Goal: Submit feedback/report problem: Submit feedback/report problem

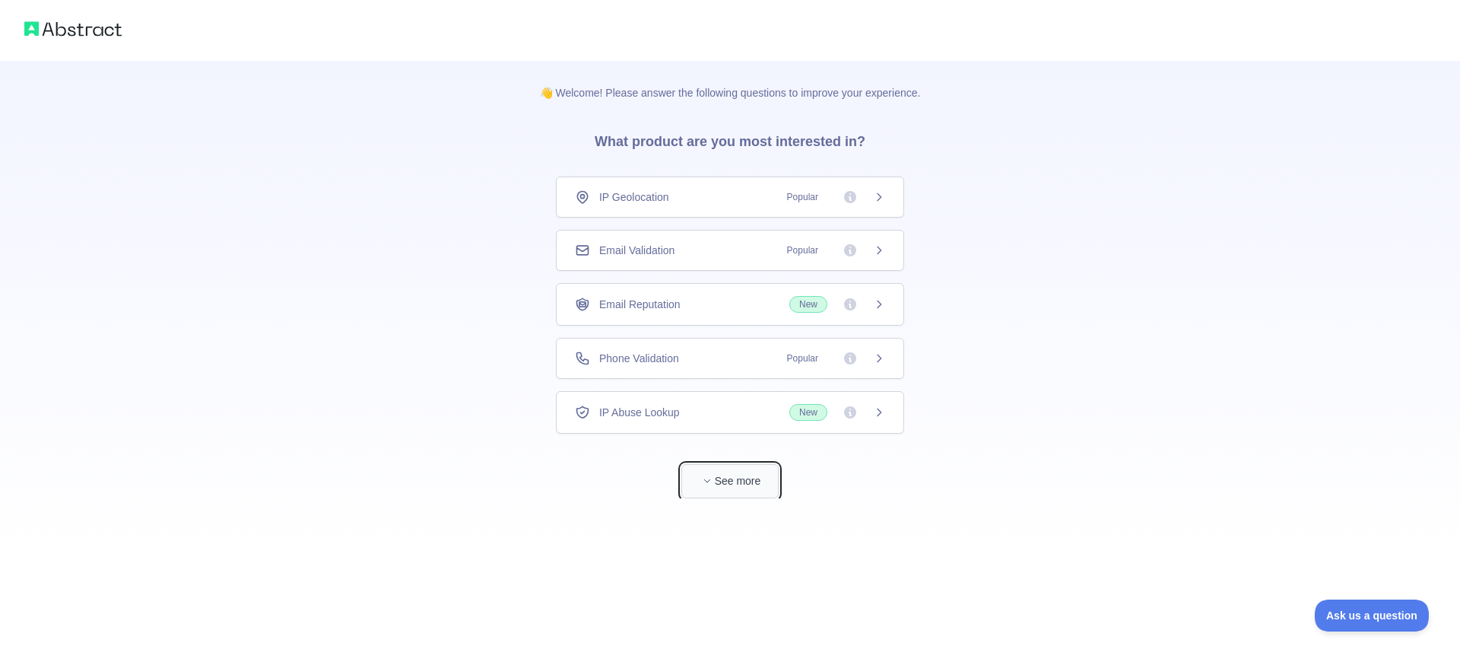
click at [731, 489] on button "See more" at bounding box center [729, 481] width 97 height 34
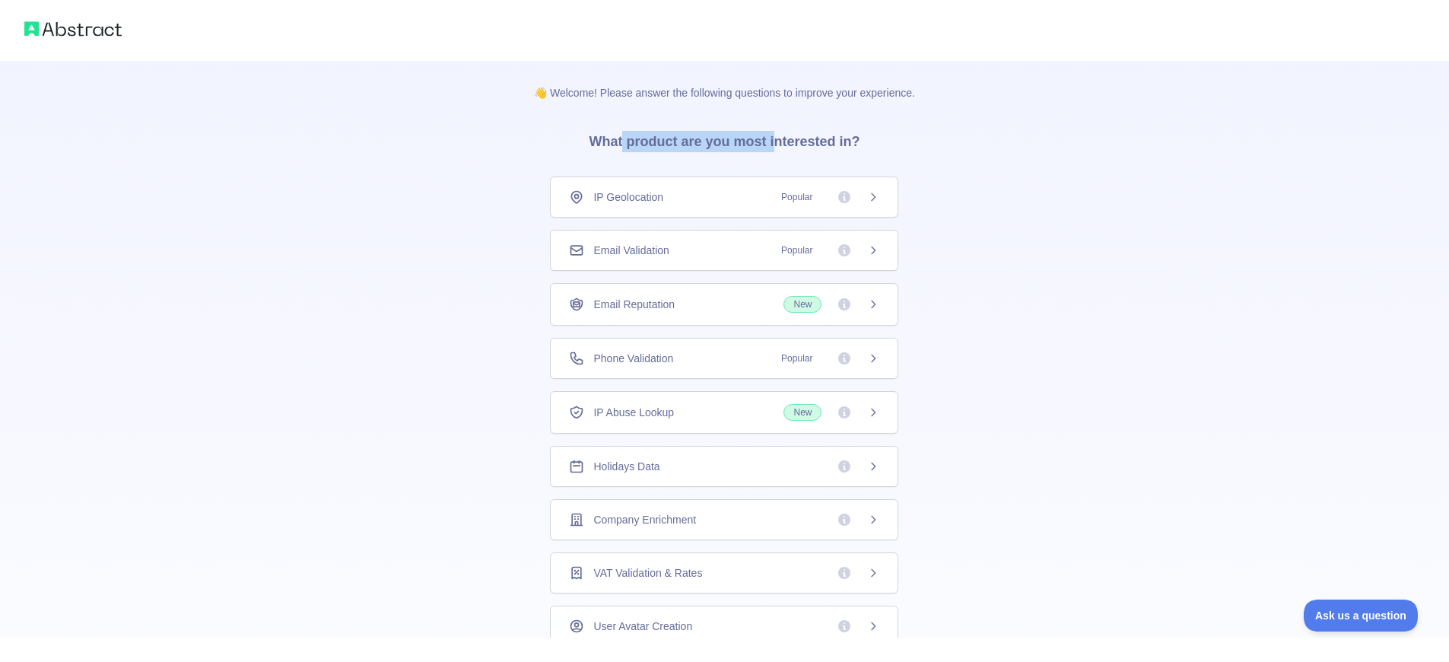
drag, startPoint x: 624, startPoint y: 132, endPoint x: 804, endPoint y: 138, distance: 179.6
click at [786, 138] on h3 "What product are you most interested in?" at bounding box center [723, 138] width 319 height 76
click at [91, 22] on img at bounding box center [72, 28] width 97 height 21
click at [73, 38] on img at bounding box center [72, 28] width 97 height 21
click at [659, 253] on span "Email Validation" at bounding box center [630, 250] width 75 height 15
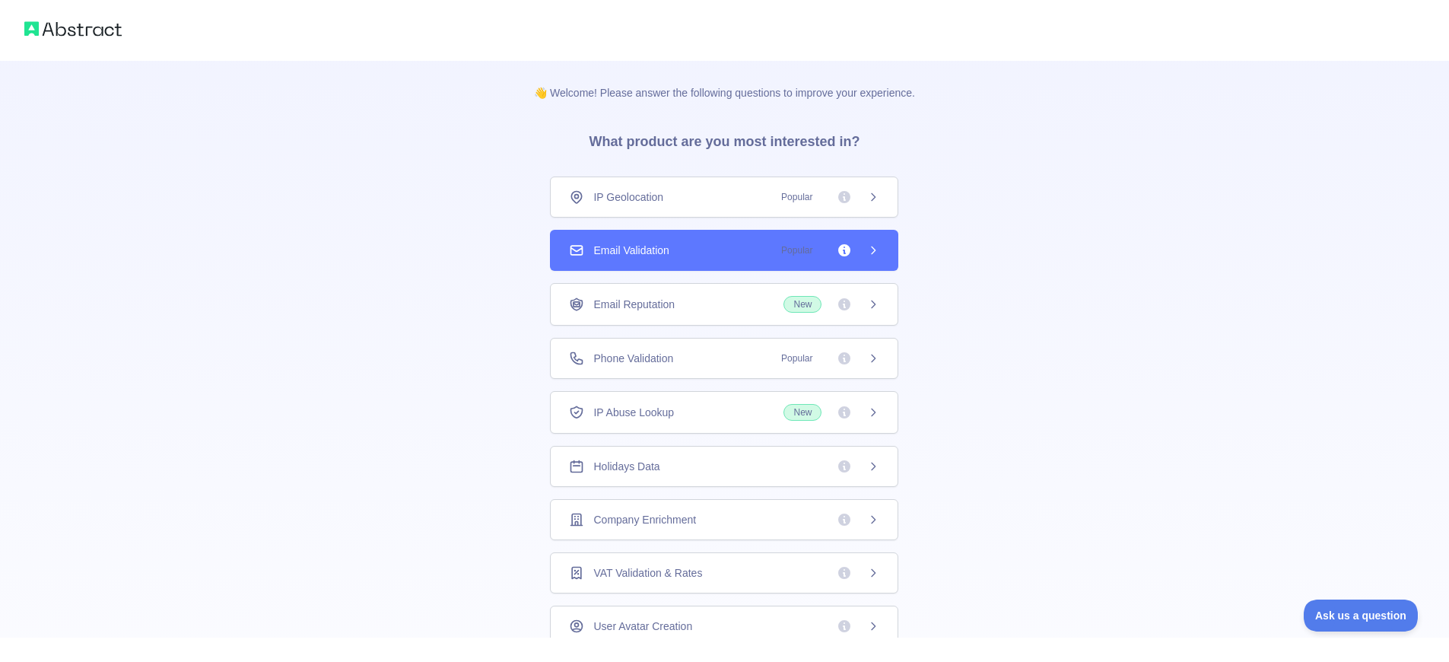
click at [679, 246] on div "Email Validation Popular" at bounding box center [724, 250] width 310 height 15
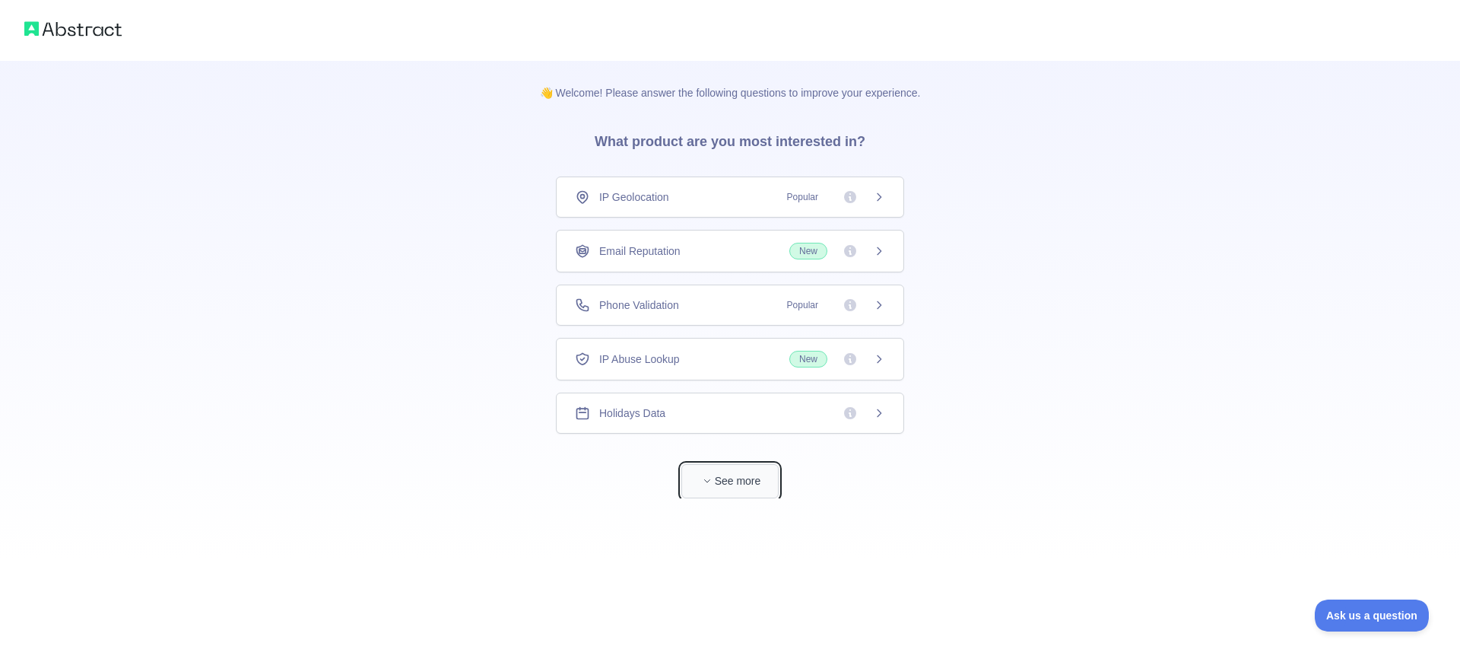
click at [756, 478] on button "See more" at bounding box center [729, 481] width 97 height 34
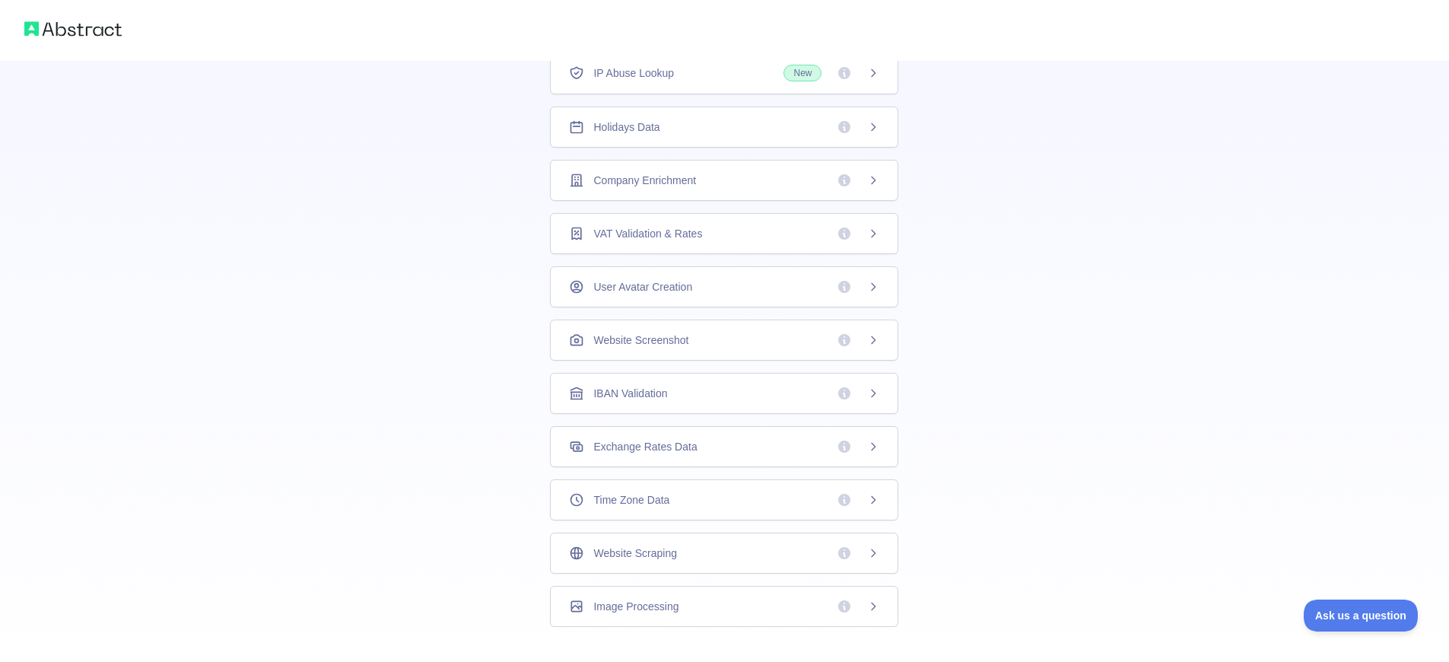
scroll to position [306, 0]
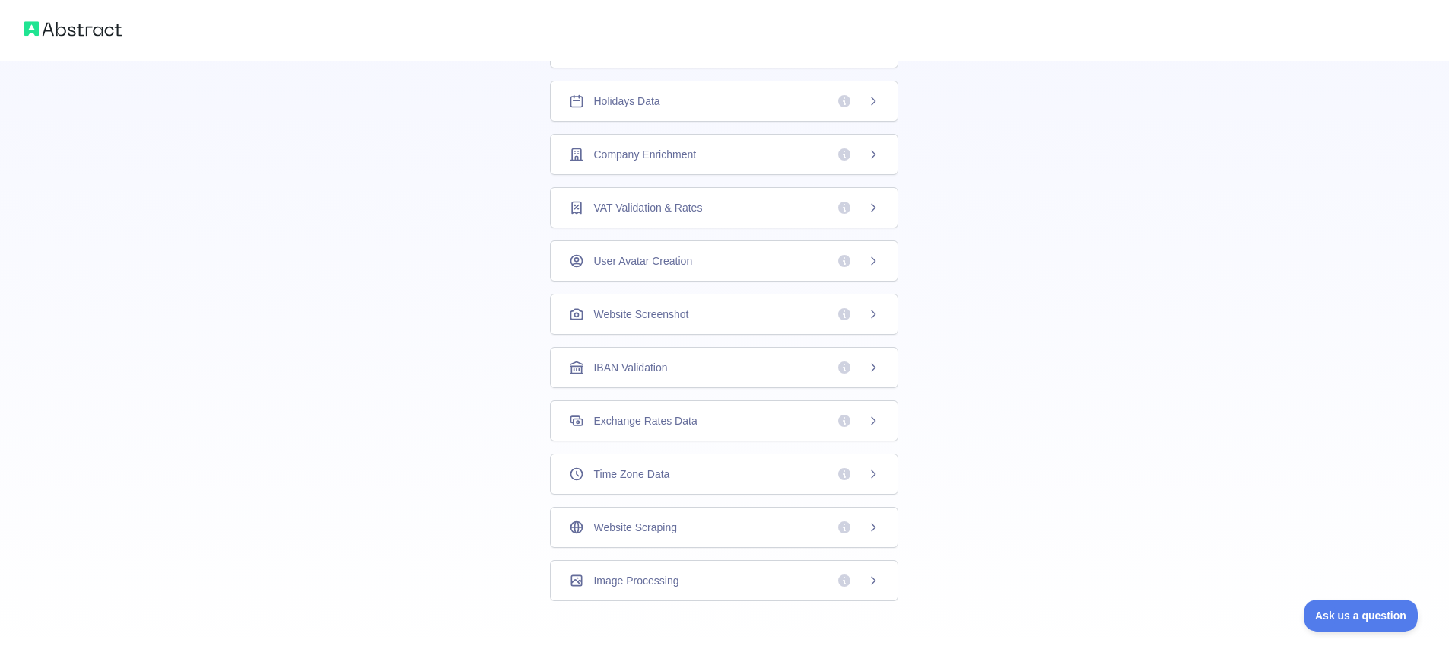
click at [706, 463] on div "Time Zone Data" at bounding box center [724, 473] width 348 height 41
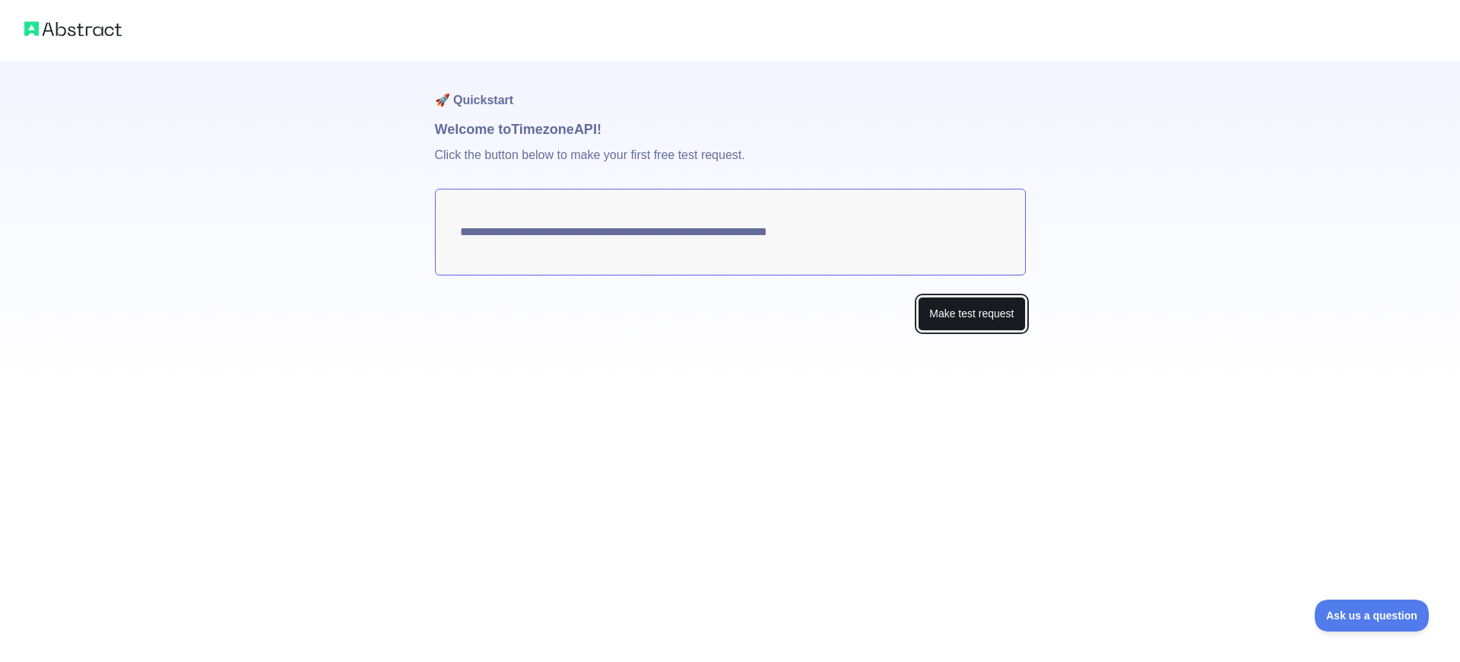
click at [966, 307] on button "Make test request" at bounding box center [971, 314] width 107 height 34
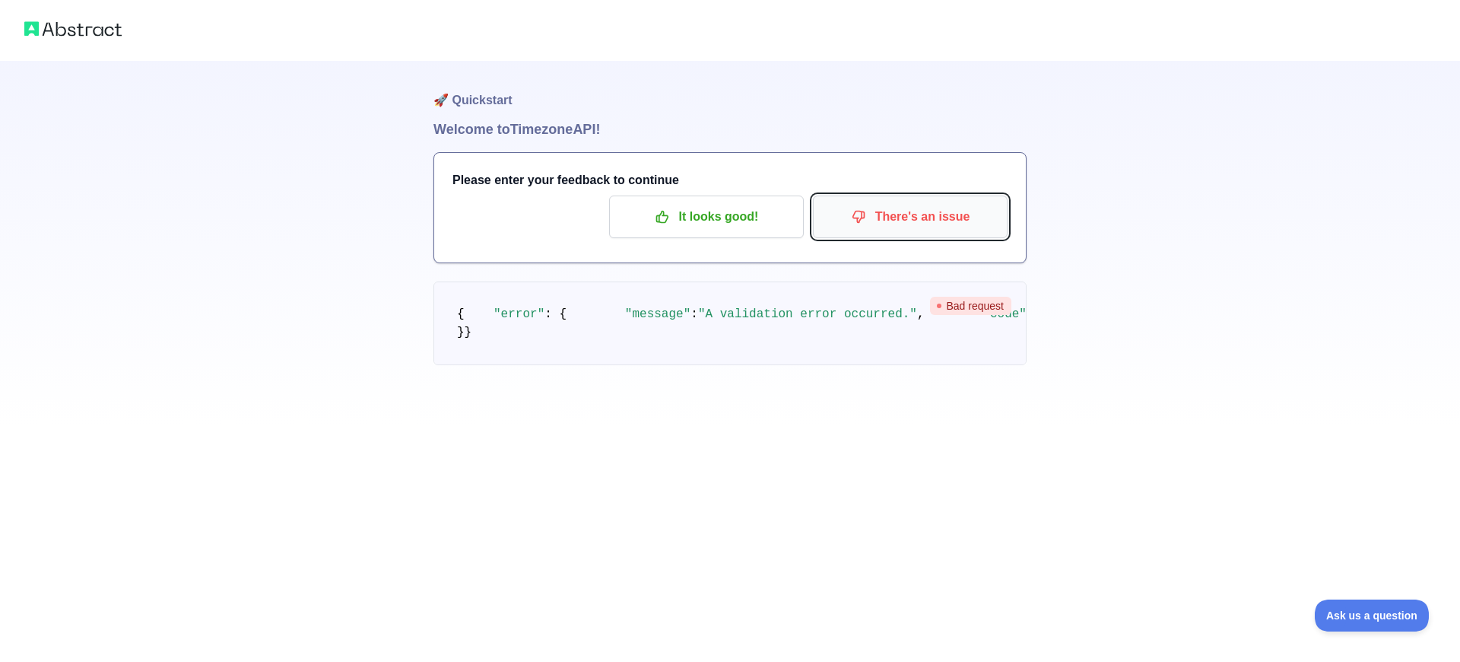
click at [923, 216] on p "There's an issue" at bounding box center [910, 217] width 172 height 26
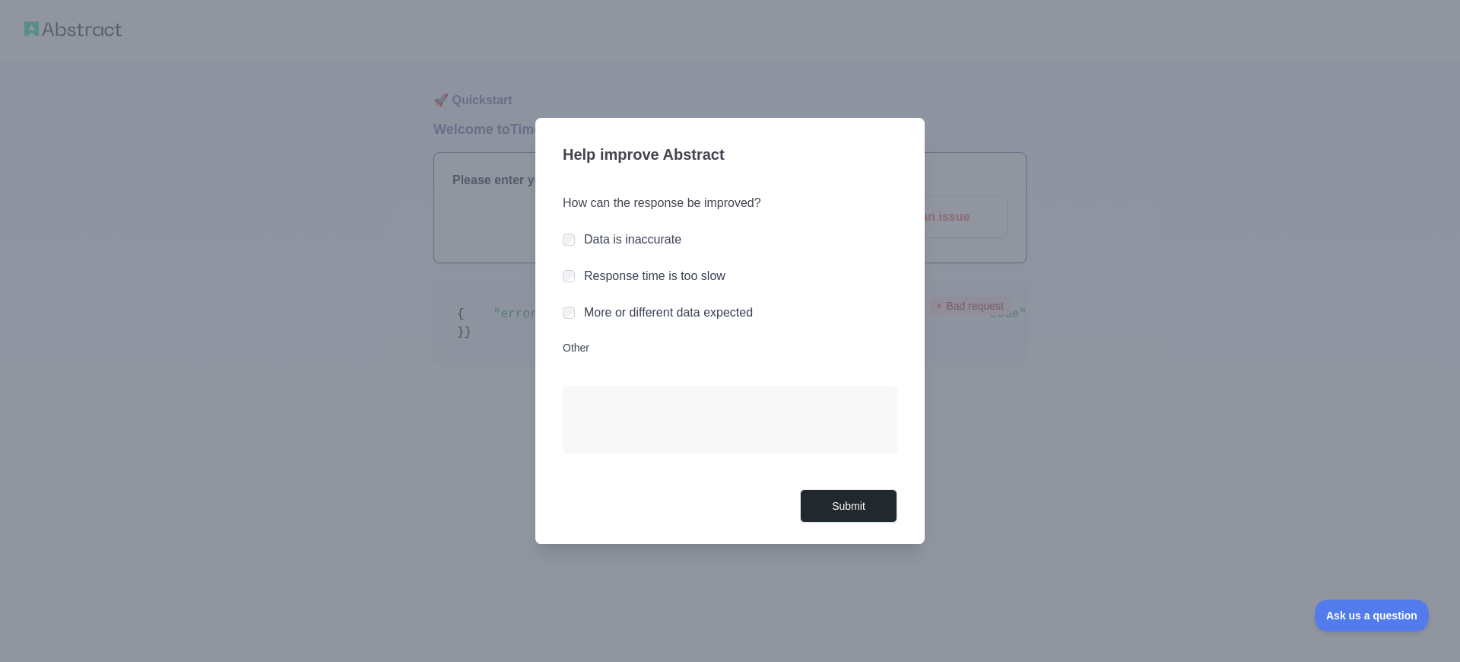
click at [577, 347] on label "Other" at bounding box center [730, 347] width 335 height 15
click at [577, 386] on textarea "Other" at bounding box center [730, 419] width 335 height 67
click at [475, 223] on div at bounding box center [730, 331] width 1460 height 662
click at [542, 338] on div "Help improve Abstract How can the response be improved? Data is inaccurate Resp…" at bounding box center [729, 331] width 389 height 427
click at [383, 313] on div at bounding box center [730, 331] width 1460 height 662
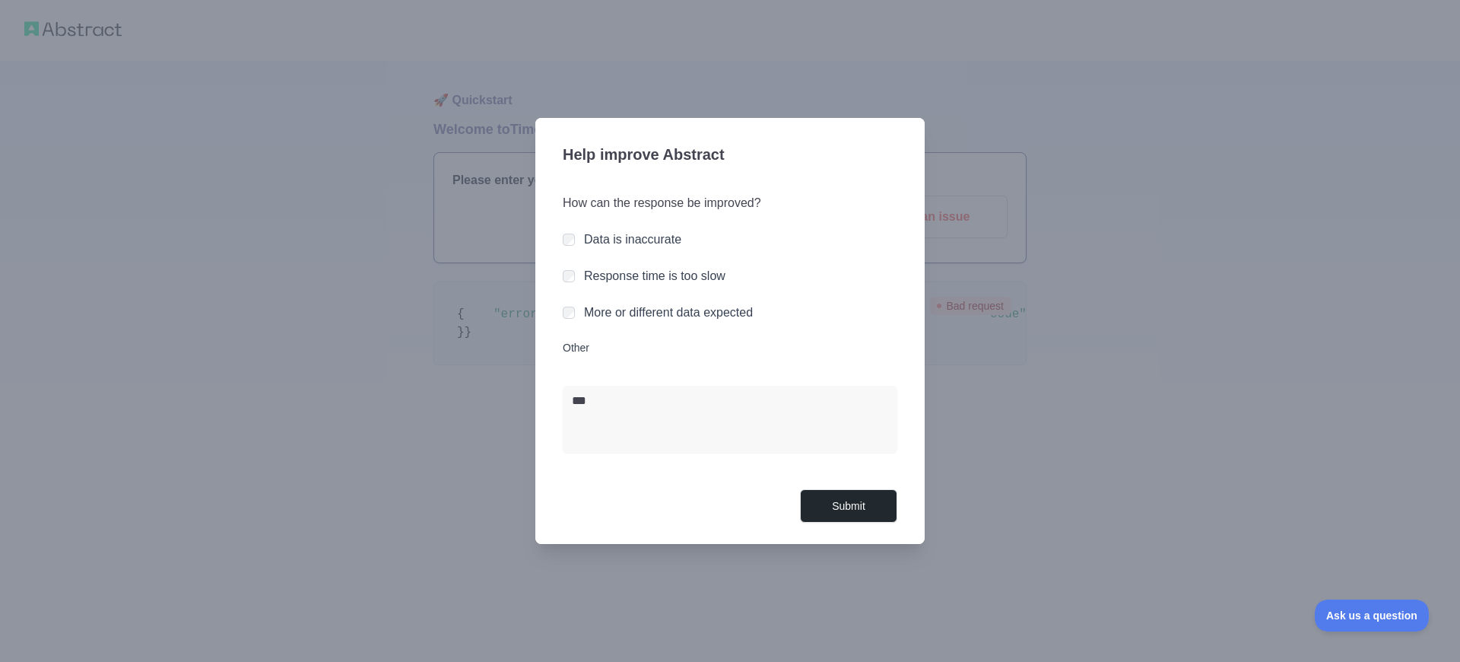
drag, startPoint x: 541, startPoint y: 129, endPoint x: 589, endPoint y: 170, distance: 62.6
click at [566, 154] on div "Help improve Abstract How can the response be improved? Data is inaccurate Resp…" at bounding box center [729, 331] width 389 height 427
drag, startPoint x: 764, startPoint y: 280, endPoint x: 728, endPoint y: 303, distance: 42.8
click at [767, 286] on div "How can the response be improved? Data is inaccurate Response time is too slow …" at bounding box center [730, 332] width 335 height 313
drag, startPoint x: 555, startPoint y: 405, endPoint x: 599, endPoint y: 401, distance: 43.5
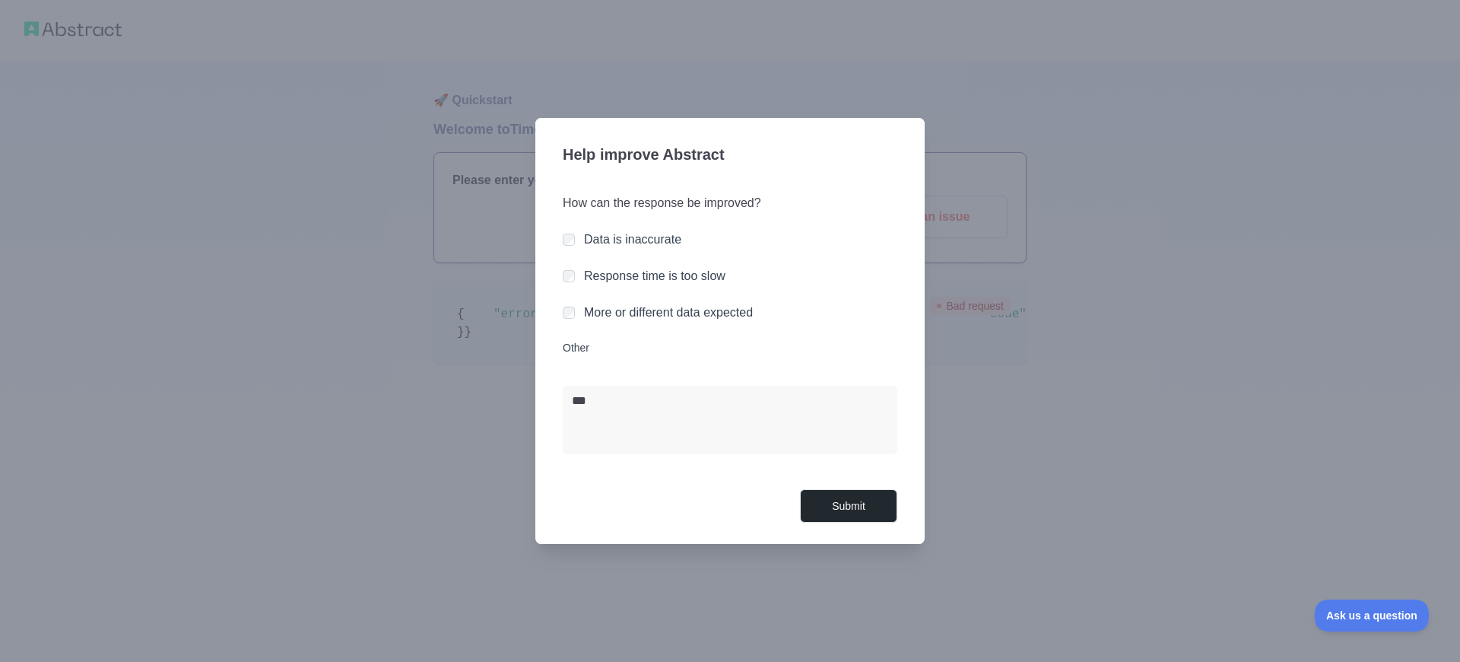
click at [556, 405] on div "Help improve Abstract How can the response be improved? Data is inaccurate Resp…" at bounding box center [729, 331] width 389 height 427
click at [612, 399] on textarea "***" at bounding box center [730, 419] width 335 height 67
type textarea "**********"
drag, startPoint x: 797, startPoint y: 488, endPoint x: 856, endPoint y: 533, distance: 74.8
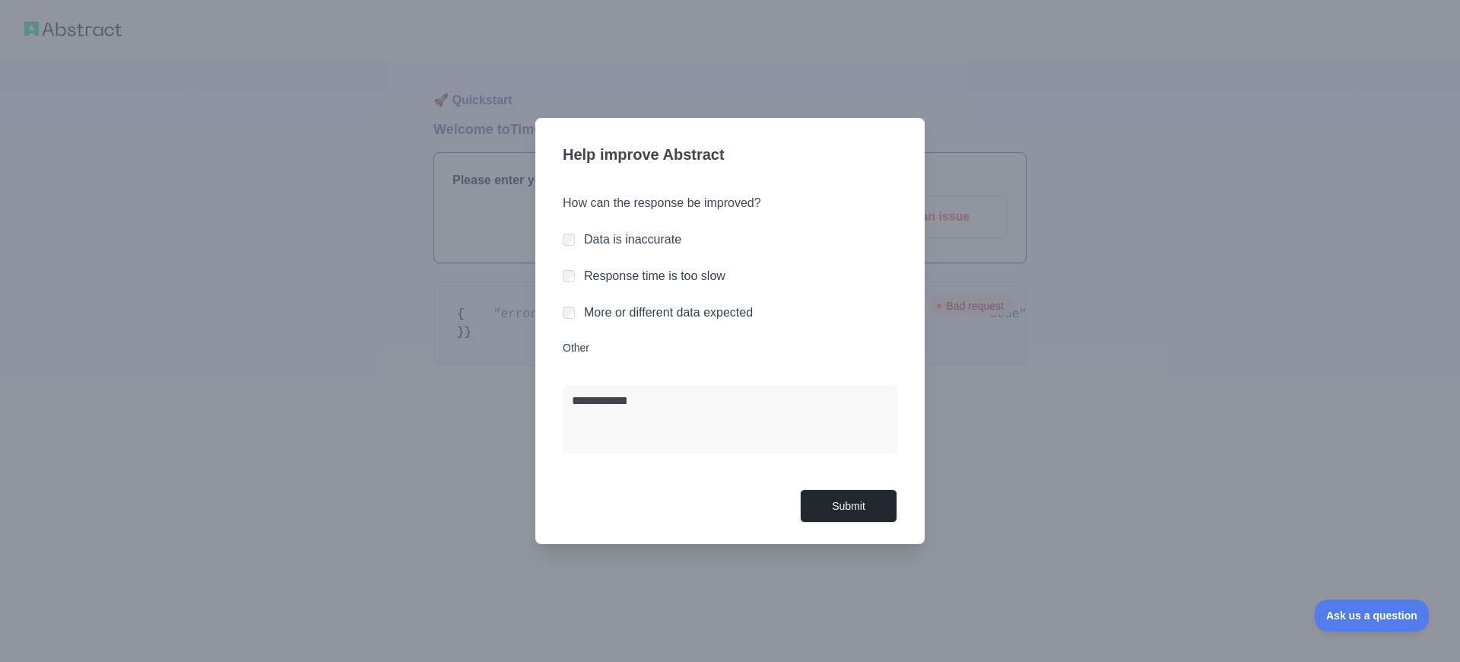
click at [805, 494] on div "**********" at bounding box center [730, 350] width 335 height 348
click at [872, 540] on div "**********" at bounding box center [729, 331] width 389 height 427
click at [858, 511] on button "Submit" at bounding box center [848, 506] width 97 height 34
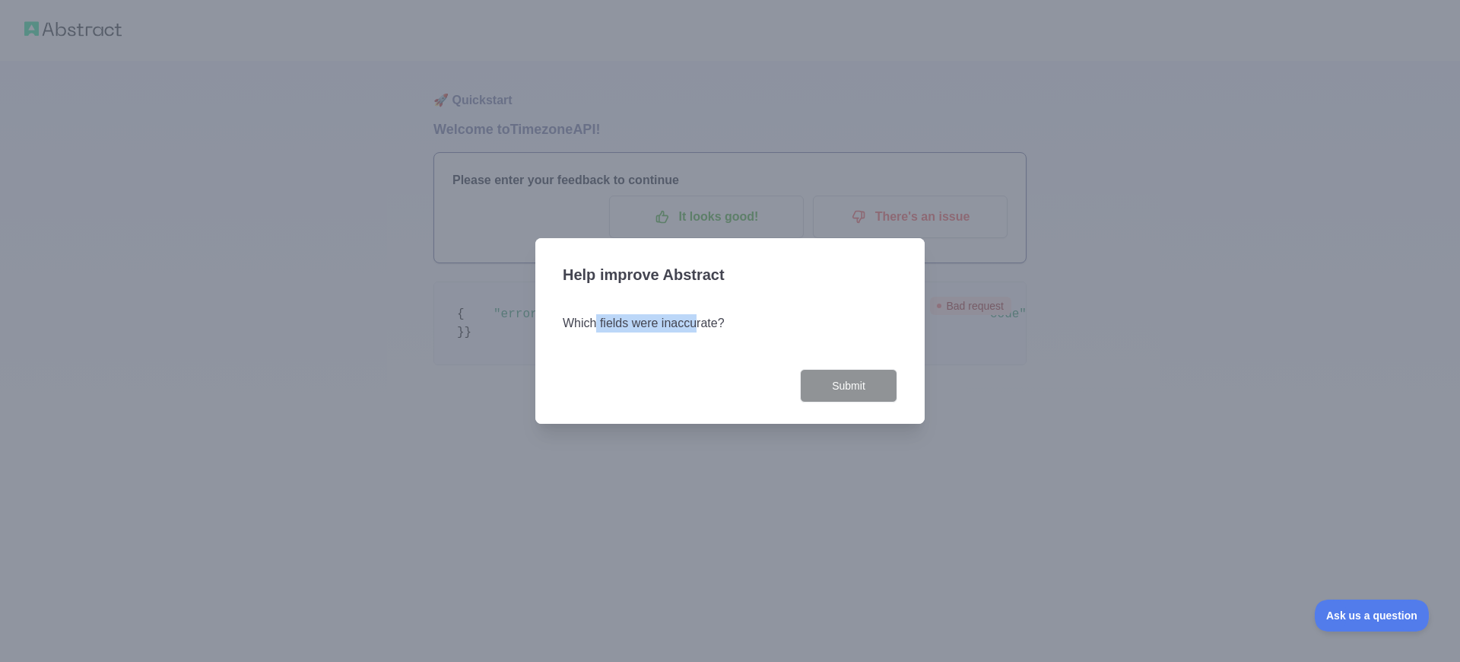
drag, startPoint x: 598, startPoint y: 321, endPoint x: 715, endPoint y: 331, distance: 117.5
click at [702, 330] on h3 "Which fields were inaccurate?" at bounding box center [730, 323] width 335 height 18
drag, startPoint x: 718, startPoint y: 313, endPoint x: 675, endPoint y: 335, distance: 47.6
click at [718, 314] on h3 "Which fields were inaccurate?" at bounding box center [730, 323] width 335 height 18
click at [671, 335] on div "Which fields were inaccurate?" at bounding box center [730, 326] width 335 height 24
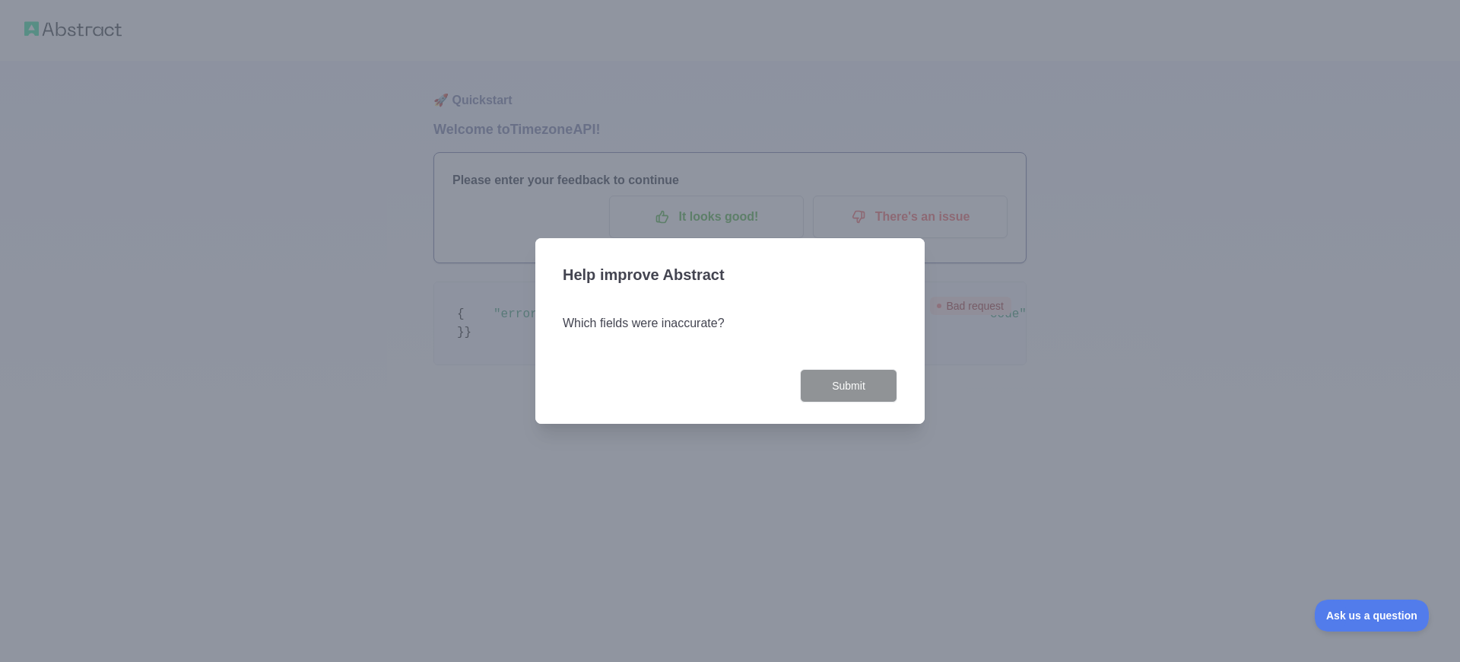
click at [659, 351] on div "Which fields were inaccurate?" at bounding box center [730, 332] width 335 height 73
click at [906, 384] on div "Help improve Abstract Which fields were inaccurate? Submit" at bounding box center [729, 331] width 389 height 186
drag, startPoint x: 815, startPoint y: 332, endPoint x: 815, endPoint y: 323, distance: 9.2
click at [815, 323] on div "Which fields were inaccurate?" at bounding box center [730, 326] width 335 height 24
drag, startPoint x: 818, startPoint y: 323, endPoint x: 794, endPoint y: 323, distance: 24.3
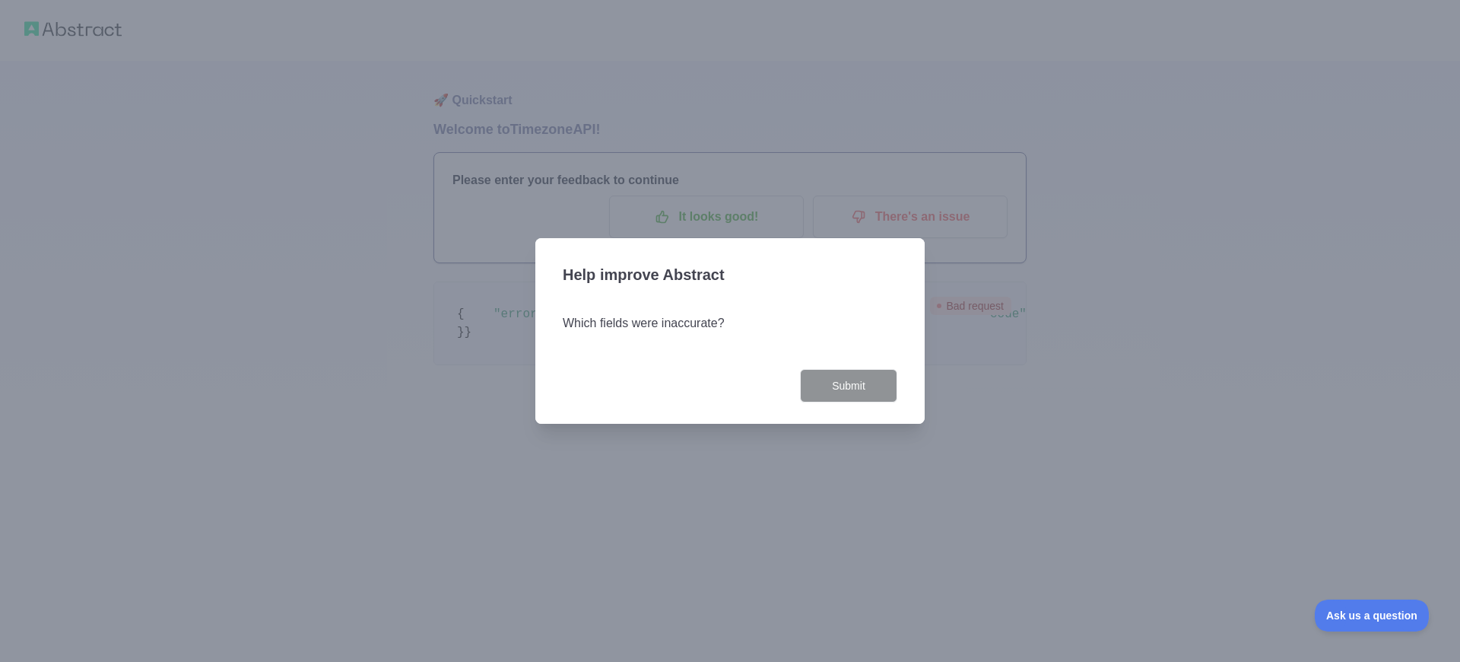
click at [802, 323] on h3 "Which fields were inaccurate?" at bounding box center [730, 323] width 335 height 18
click at [678, 298] on div "Which fields were inaccurate?" at bounding box center [730, 332] width 335 height 73
drag, startPoint x: 564, startPoint y: 247, endPoint x: 491, endPoint y: 213, distance: 80.6
click at [491, 213] on div "​ Help improve Abstract Which fields were inaccurate? Submit" at bounding box center [730, 331] width 1460 height 662
drag, startPoint x: 590, startPoint y: 354, endPoint x: 603, endPoint y: 367, distance: 18.3
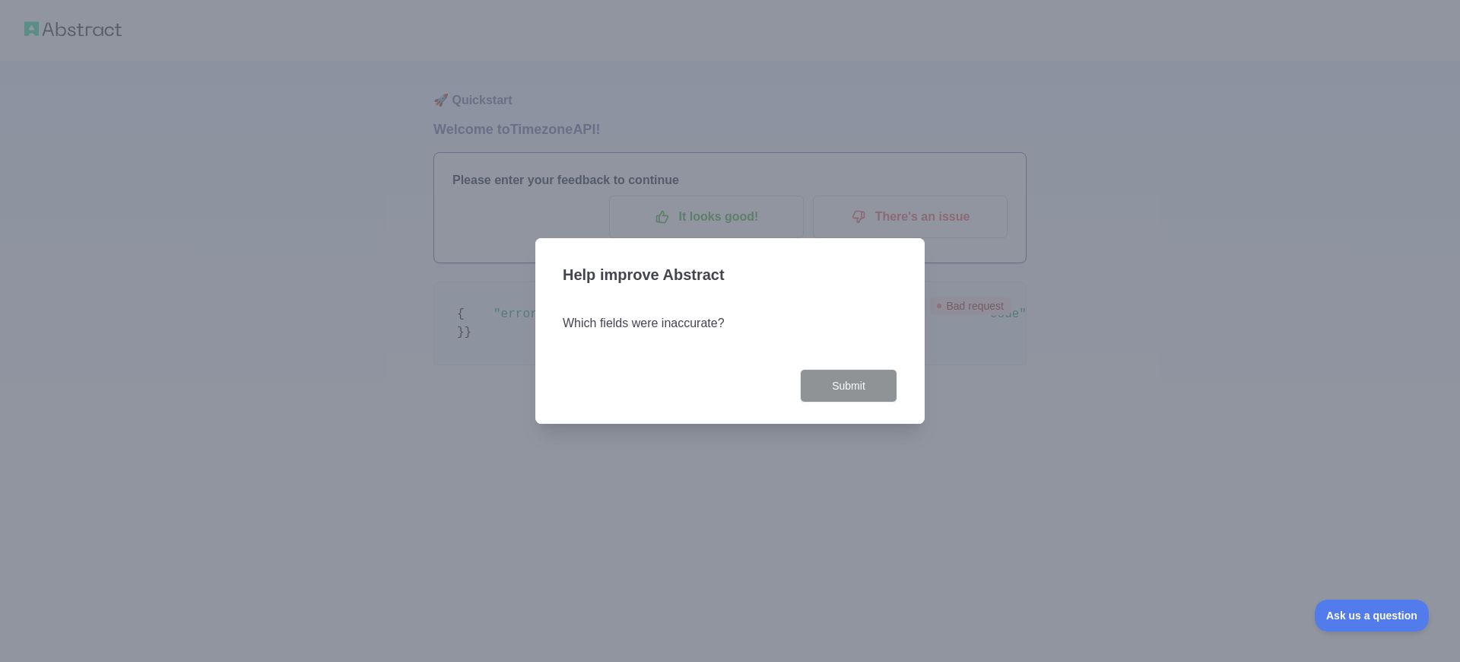
click at [599, 364] on div "Which fields were inaccurate?" at bounding box center [730, 332] width 335 height 73
click at [609, 387] on div "Submit" at bounding box center [730, 386] width 335 height 34
drag, startPoint x: 570, startPoint y: 383, endPoint x: 549, endPoint y: 371, distance: 24.5
click at [563, 384] on div "Submit" at bounding box center [730, 386] width 335 height 34
drag, startPoint x: 548, startPoint y: 370, endPoint x: 595, endPoint y: 340, distance: 55.5
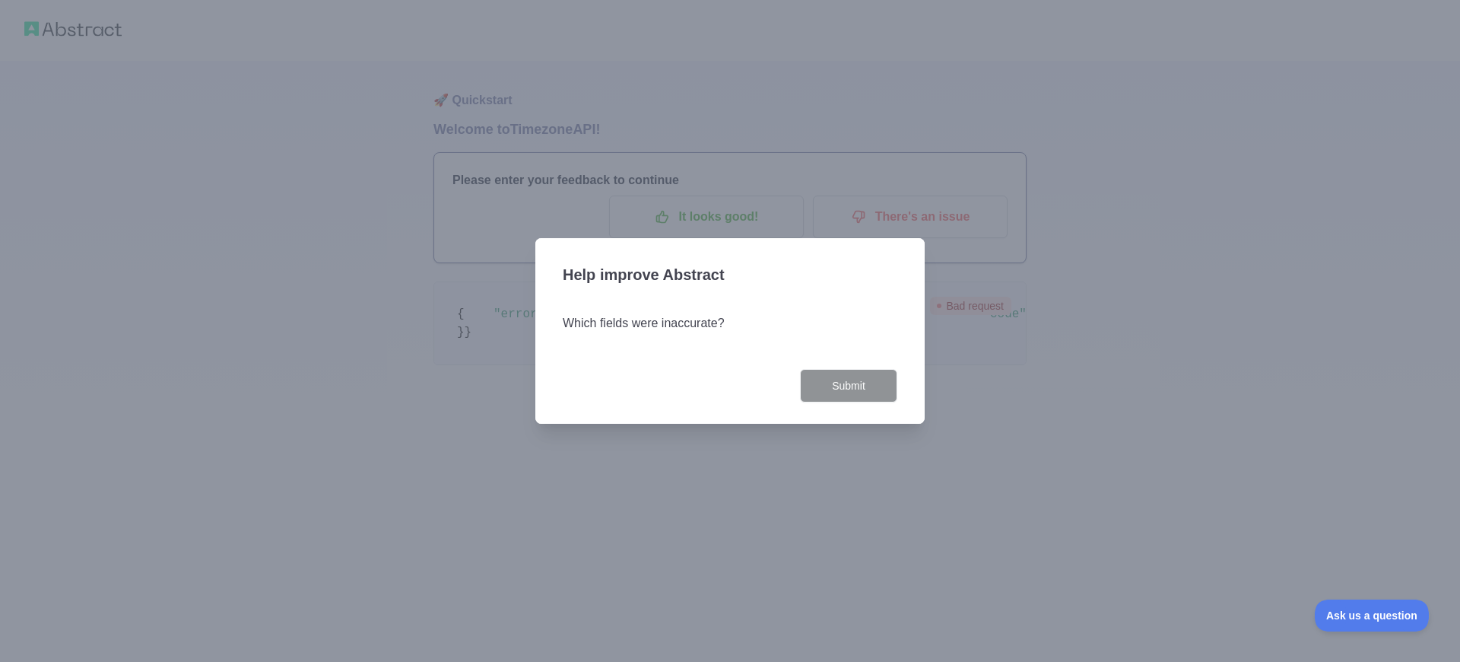
click at [585, 344] on div "Help improve Abstract Which fields were inaccurate? Submit" at bounding box center [729, 331] width 389 height 186
click at [742, 313] on div "Which fields were inaccurate?" at bounding box center [730, 332] width 335 height 73
click at [716, 309] on div "Which fields were inaccurate?" at bounding box center [730, 332] width 335 height 73
drag, startPoint x: 785, startPoint y: 336, endPoint x: 836, endPoint y: 339, distance: 51.1
click at [802, 340] on div "Which fields were inaccurate?" at bounding box center [730, 332] width 335 height 73
